Goal: Task Accomplishment & Management: Use online tool/utility

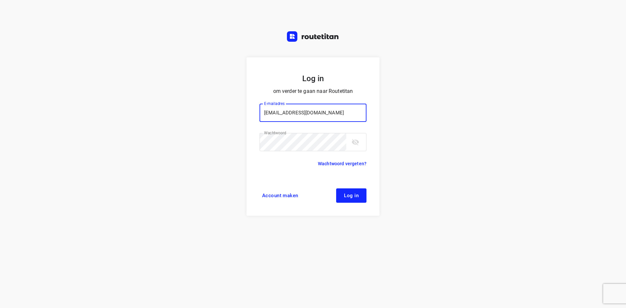
click at [365, 198] on button "Log in" at bounding box center [351, 195] width 30 height 14
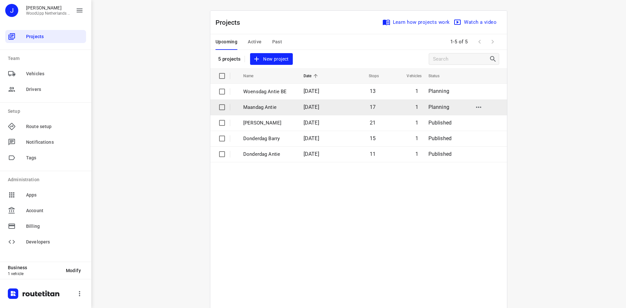
click at [349, 106] on td "17" at bounding box center [359, 107] width 41 height 16
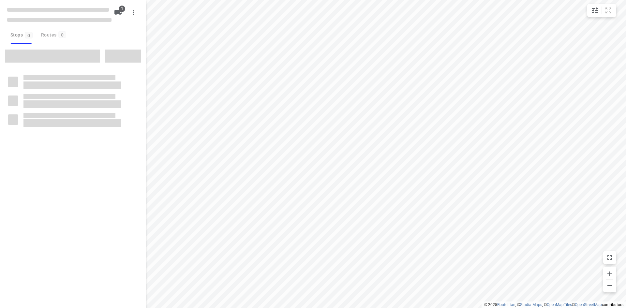
type input "distance"
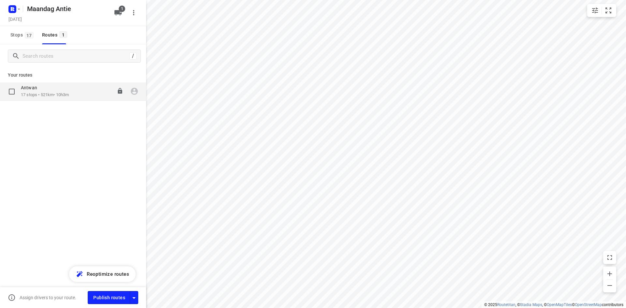
click at [42, 92] on p "17 stops • 521km • 10h3m" at bounding box center [45, 95] width 48 height 6
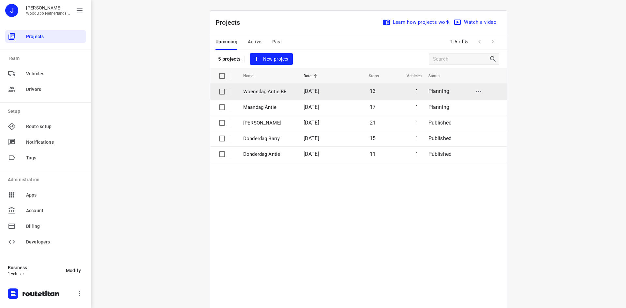
click at [319, 88] on span "15 Oct 2025" at bounding box center [312, 91] width 16 height 6
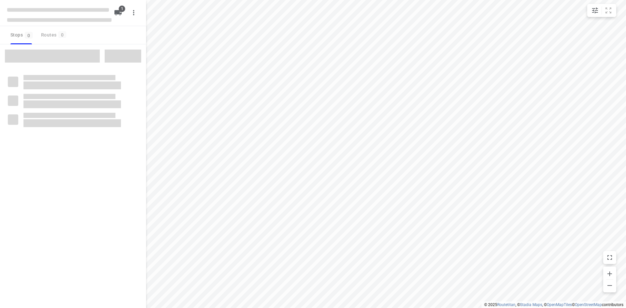
type input "distance"
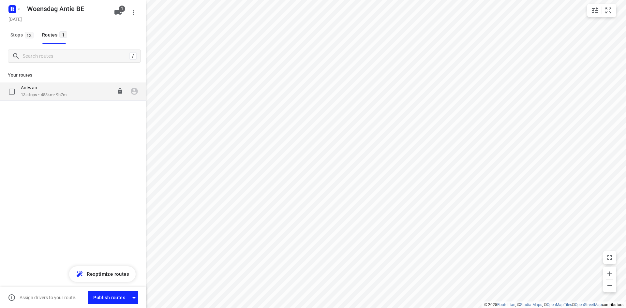
click at [42, 91] on div "Antwan" at bounding box center [44, 88] width 46 height 7
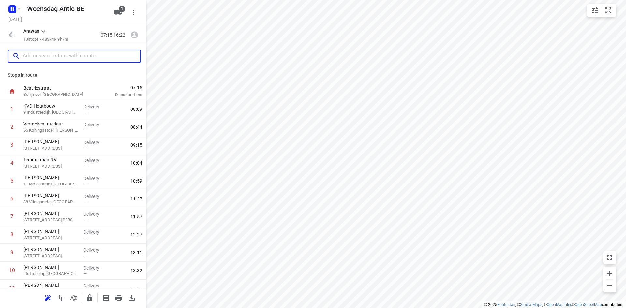
click at [72, 57] on input "text" at bounding box center [81, 56] width 117 height 10
click at [50, 303] on button "button" at bounding box center [47, 298] width 13 height 13
click at [102, 52] on input "text" at bounding box center [75, 56] width 104 height 10
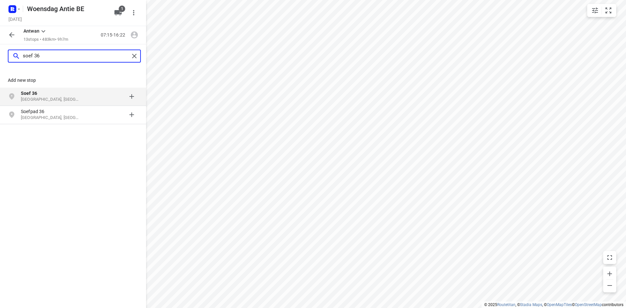
type input "soef 36"
click at [66, 96] on p "Soef 36" at bounding box center [51, 93] width 60 height 7
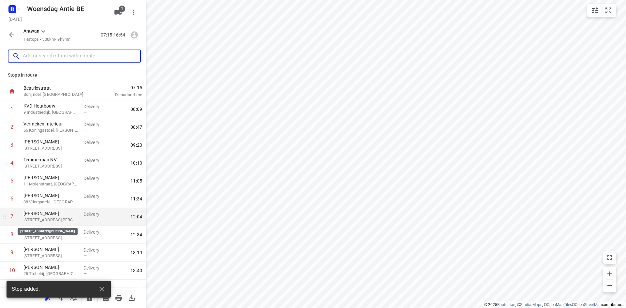
scroll to position [82, 0]
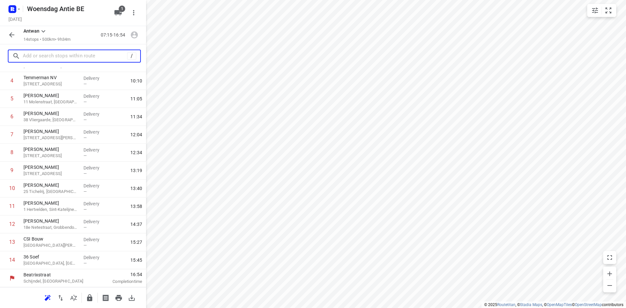
click at [45, 56] on input "text" at bounding box center [75, 56] width 104 height 10
type input "V"
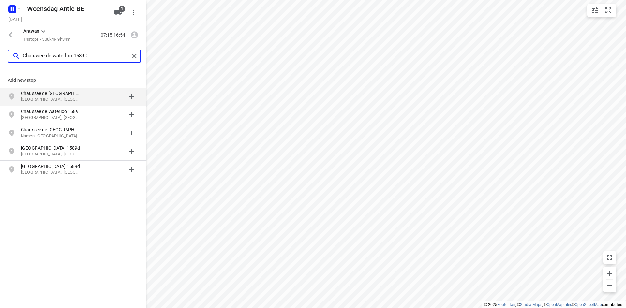
type input "Chaussee de waterloo 1589D"
click at [69, 97] on p "Ukkel, België" at bounding box center [51, 100] width 60 height 6
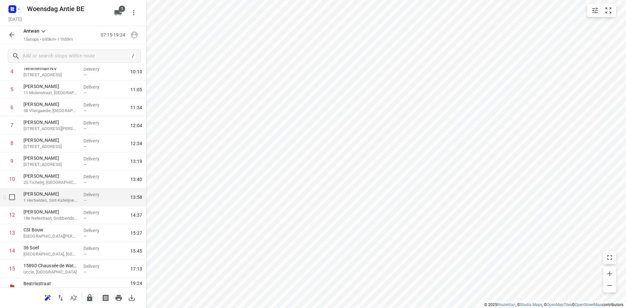
scroll to position [100, 0]
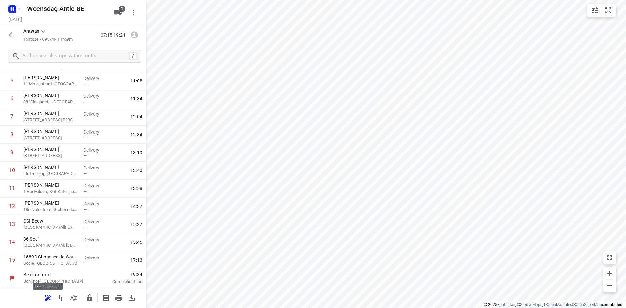
click at [51, 297] on icon "button" at bounding box center [48, 298] width 8 height 8
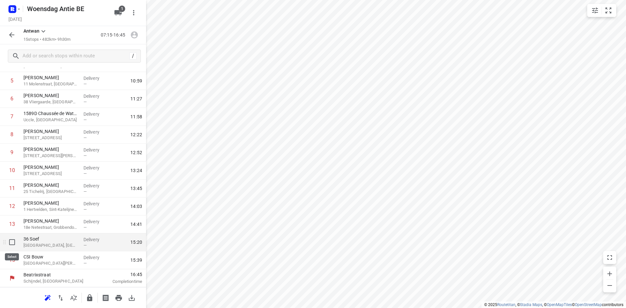
click at [13, 245] on input "checkbox" at bounding box center [12, 242] width 13 height 13
checkbox input "true"
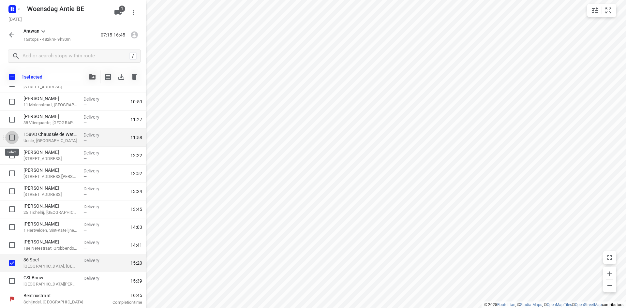
click at [12, 139] on input "checkbox" at bounding box center [12, 137] width 13 height 13
checkbox input "true"
click at [133, 78] on icon "button" at bounding box center [134, 77] width 5 height 6
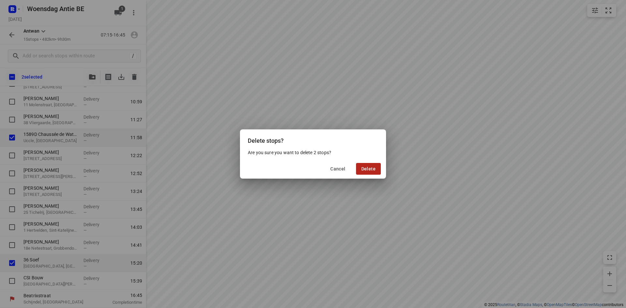
click at [367, 166] on span "Delete" at bounding box center [368, 168] width 14 height 5
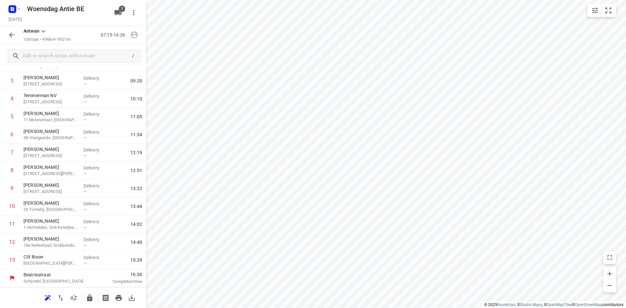
scroll to position [64, 0]
